Goal: Transaction & Acquisition: Subscribe to service/newsletter

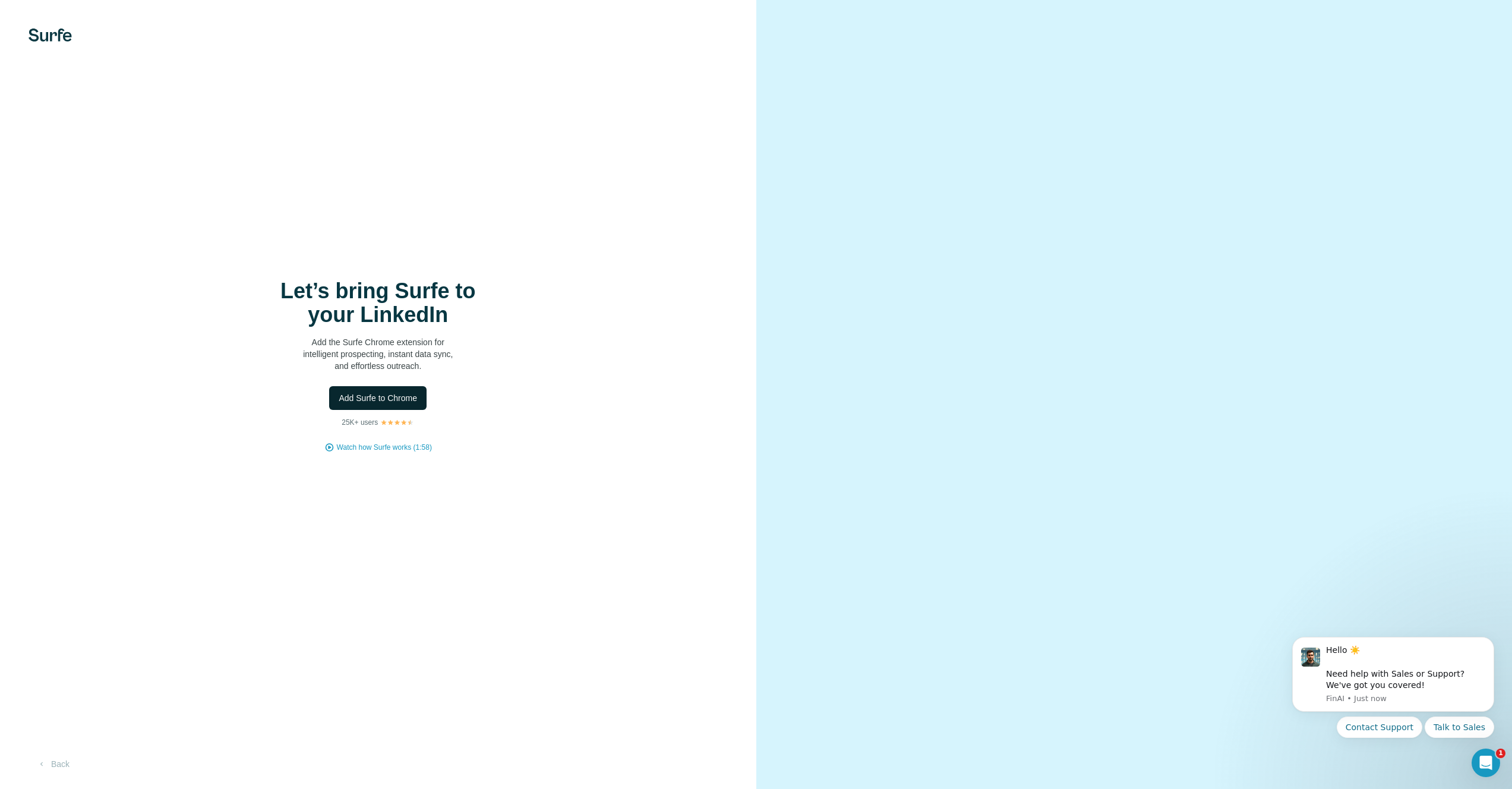
click at [373, 394] on span "Add Surfe to Chrome" at bounding box center [378, 398] width 79 height 12
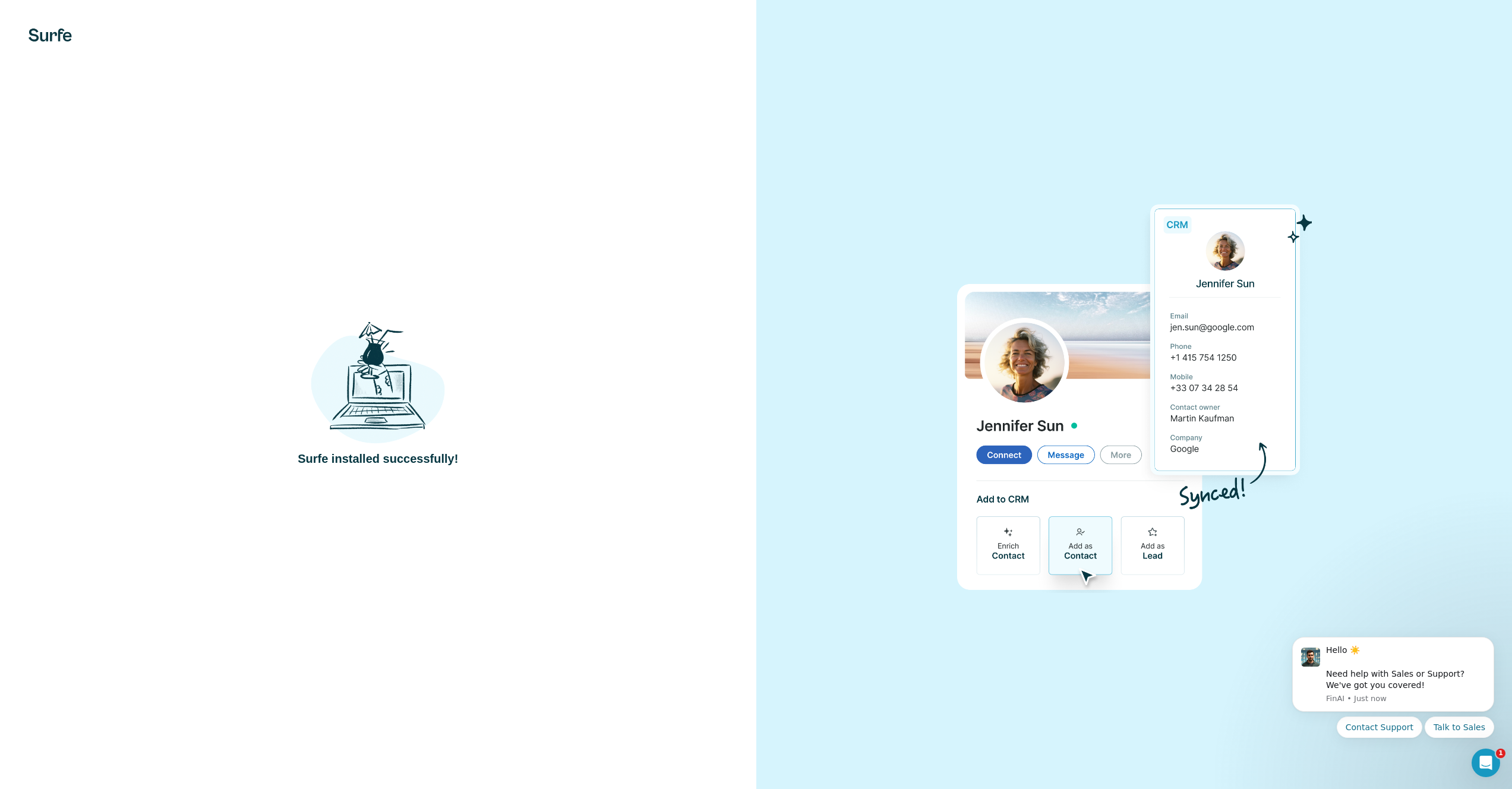
click at [416, 468] on div "Surfe installed successfully!" at bounding box center [378, 394] width 757 height 789
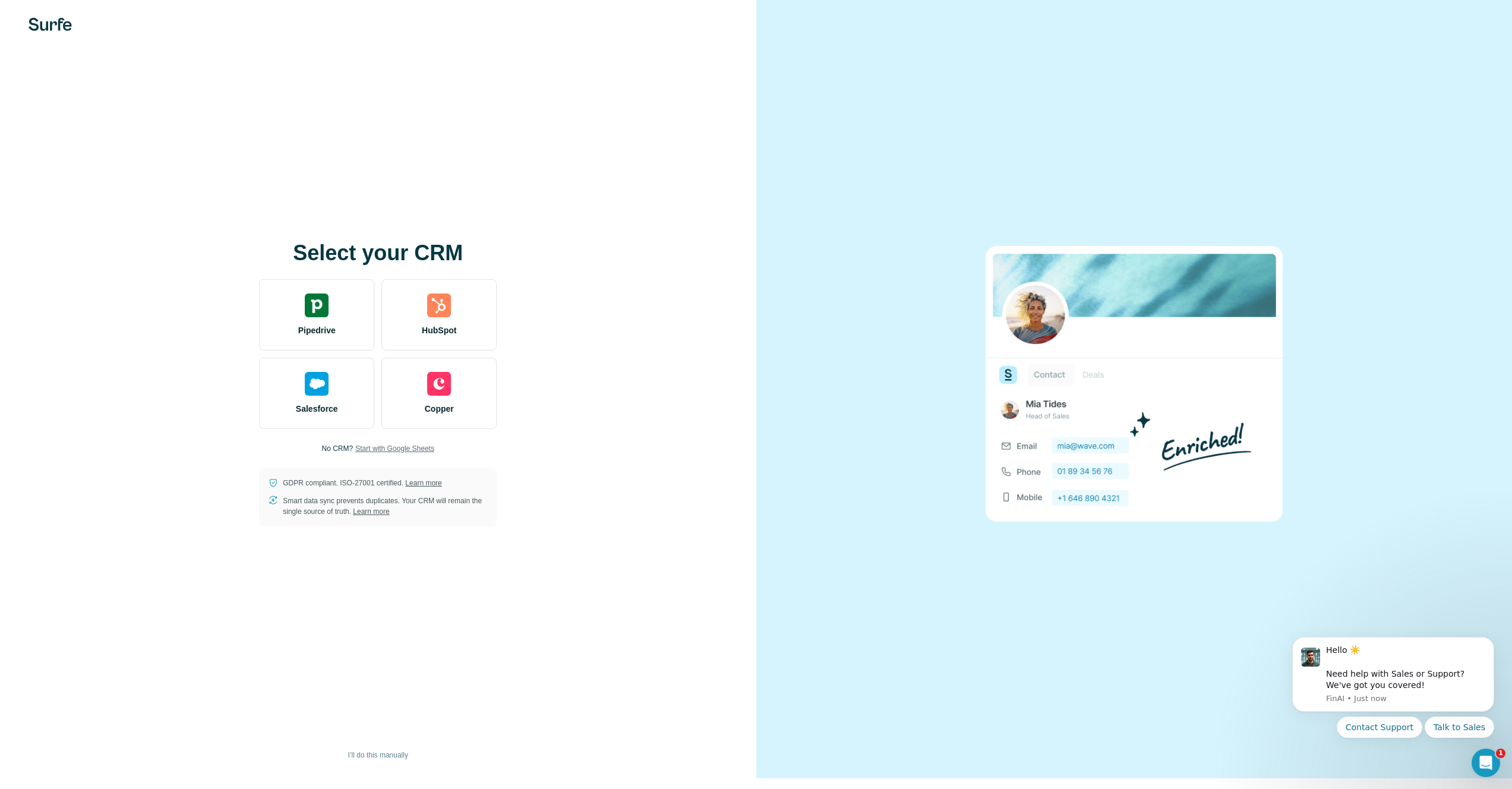
click at [370, 451] on span "Start with Google Sheets" at bounding box center [395, 449] width 79 height 11
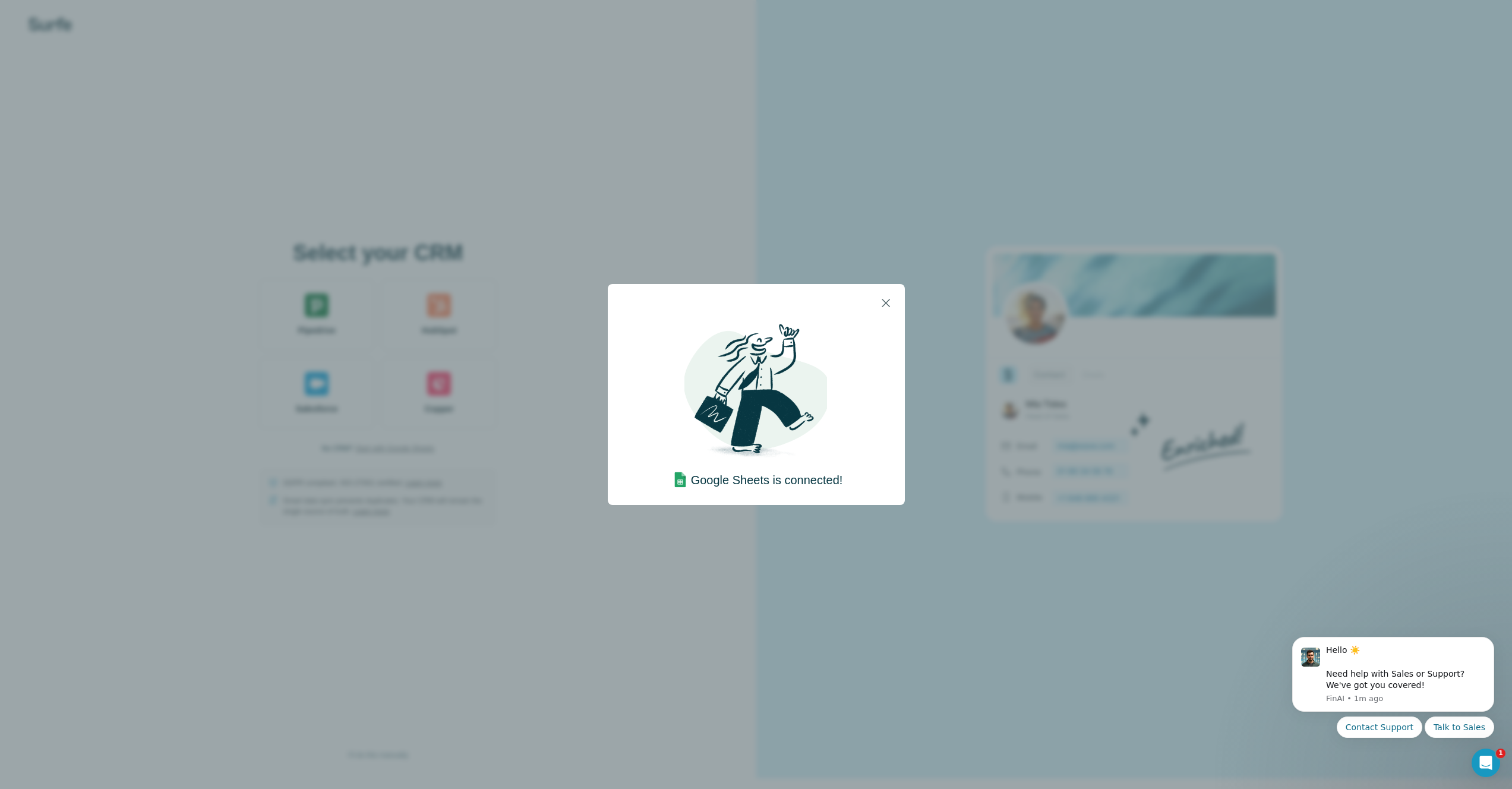
click at [752, 477] on h4 "Google Sheets is connected!" at bounding box center [767, 480] width 152 height 17
click at [686, 483] on img at bounding box center [680, 480] width 21 height 21
